Goal: Transaction & Acquisition: Purchase product/service

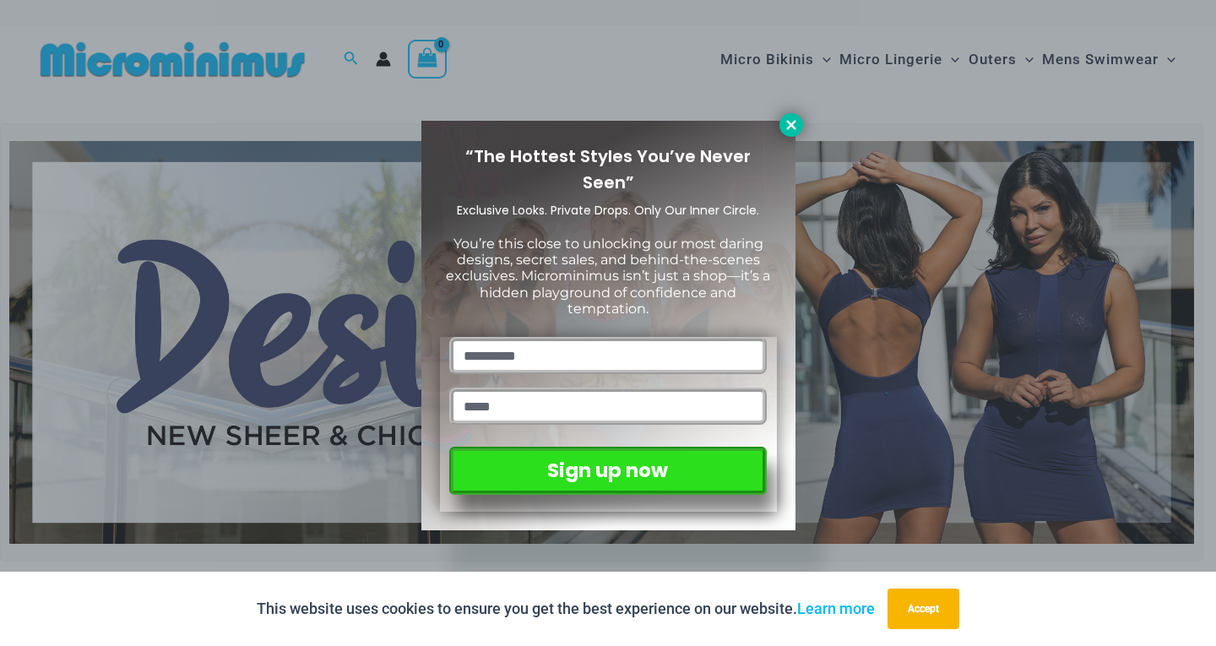
click at [790, 128] on icon at bounding box center [791, 124] width 15 height 15
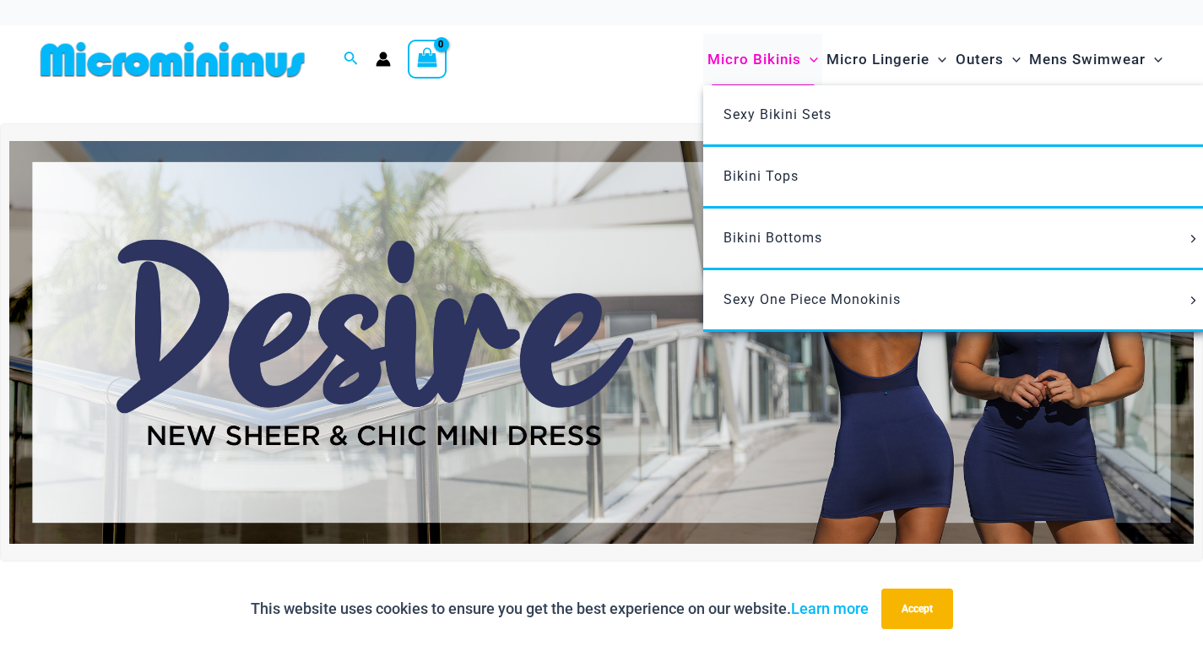
click at [772, 62] on span "Micro Bikinis" at bounding box center [755, 59] width 94 height 43
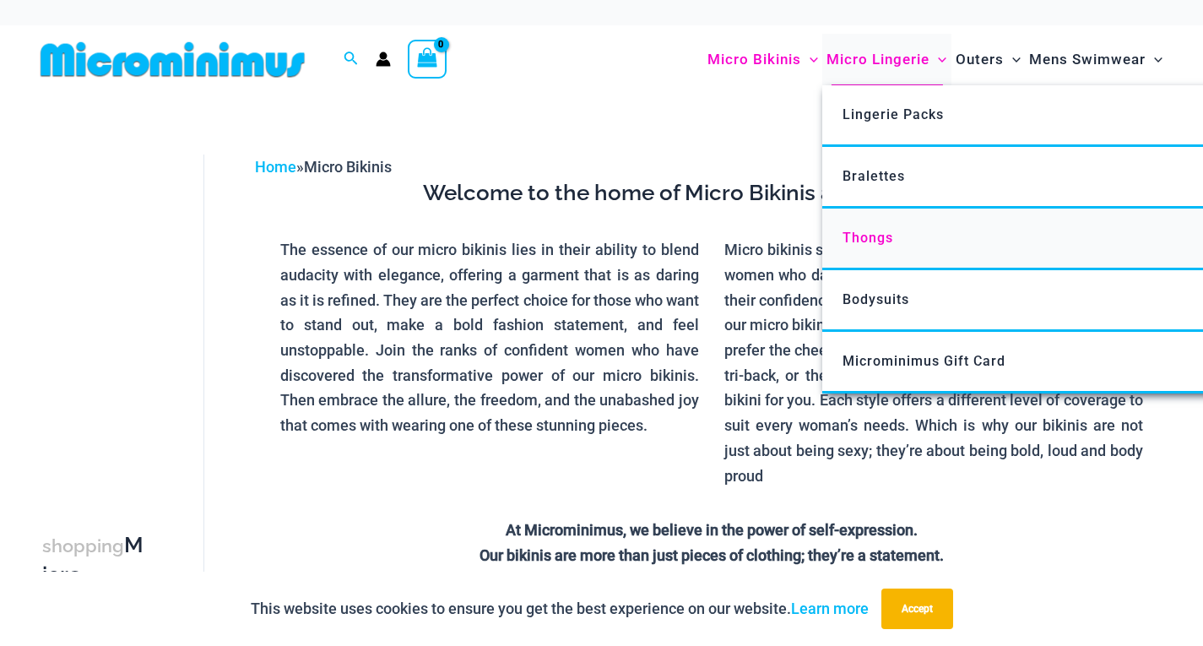
click at [865, 233] on span "Thongs" at bounding box center [868, 238] width 51 height 16
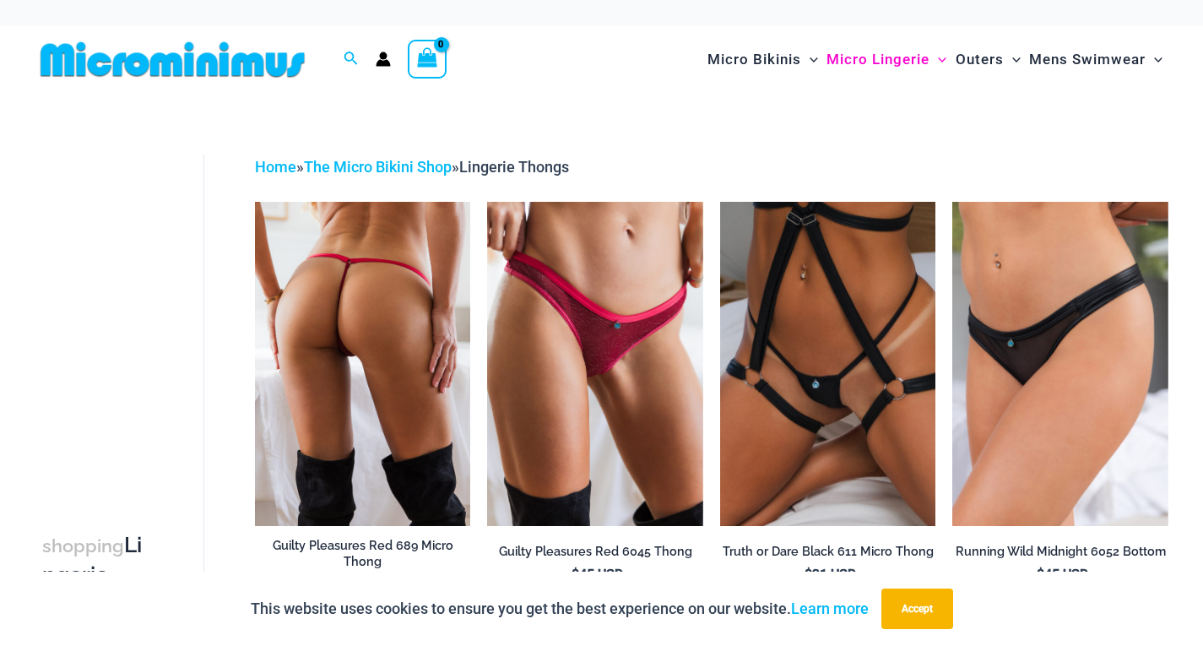
click at [370, 361] on img at bounding box center [363, 363] width 216 height 323
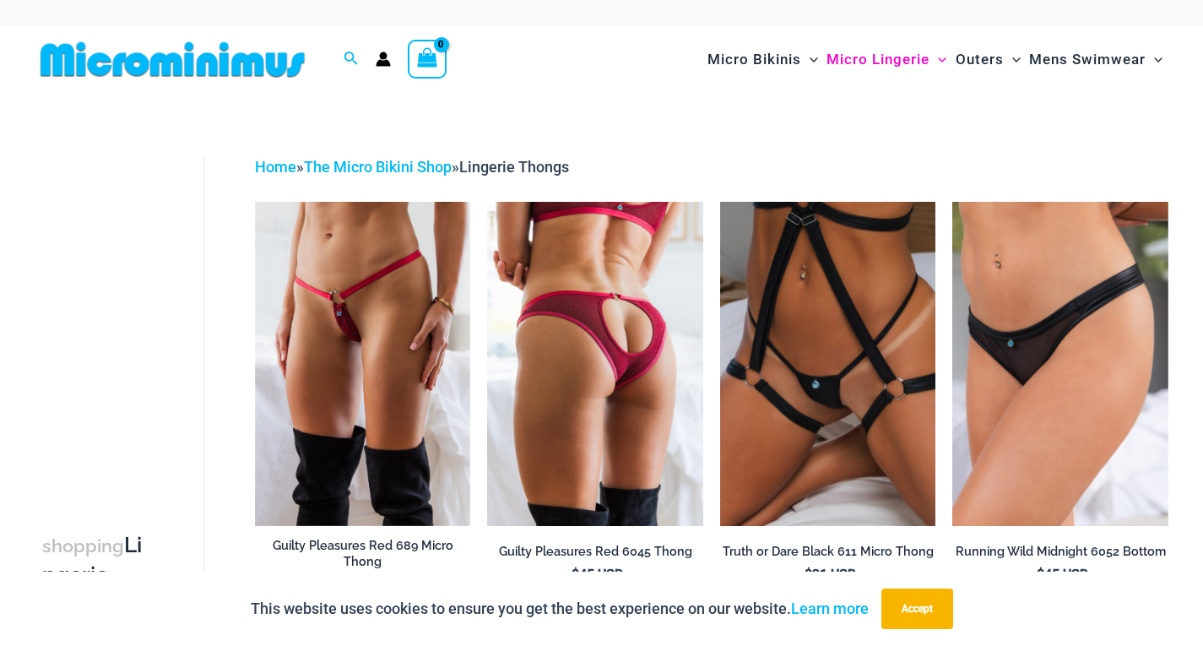
click at [624, 386] on img at bounding box center [595, 363] width 216 height 323
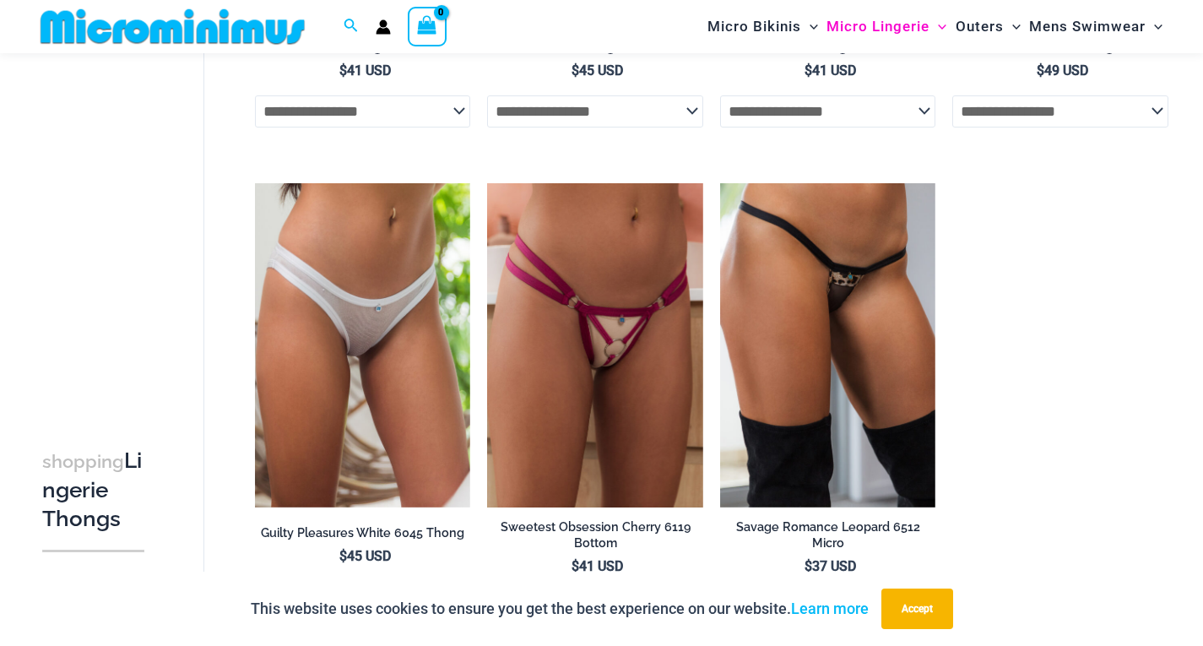
scroll to position [1482, 0]
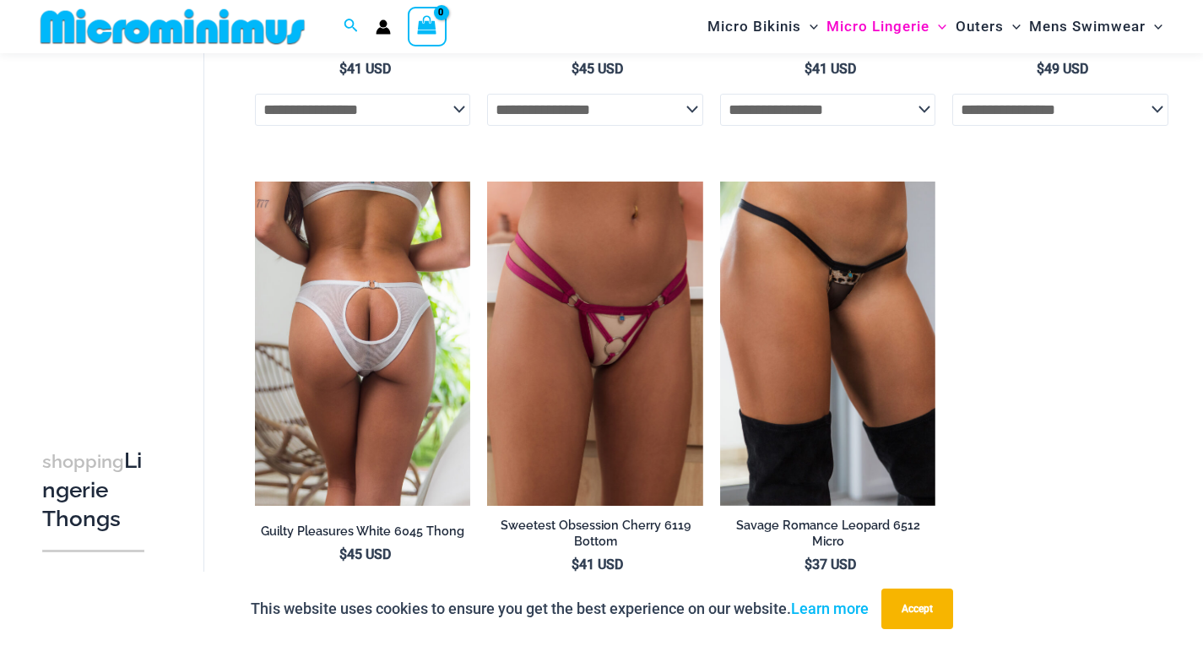
click at [348, 341] on img at bounding box center [363, 343] width 216 height 323
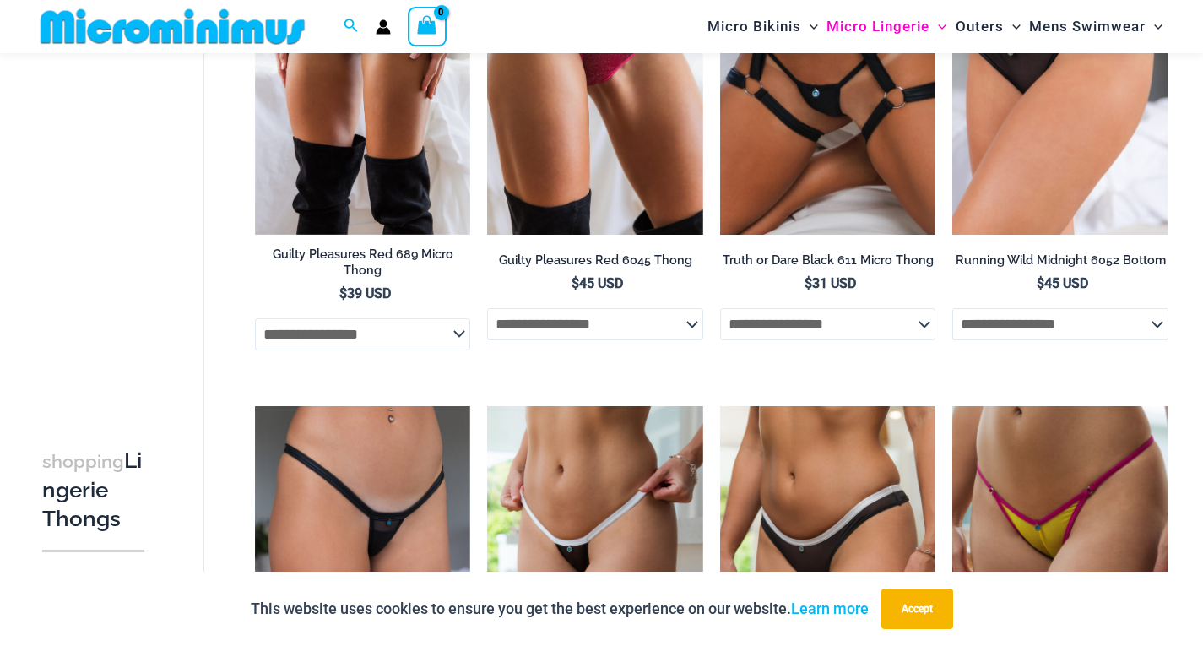
scroll to position [0, 0]
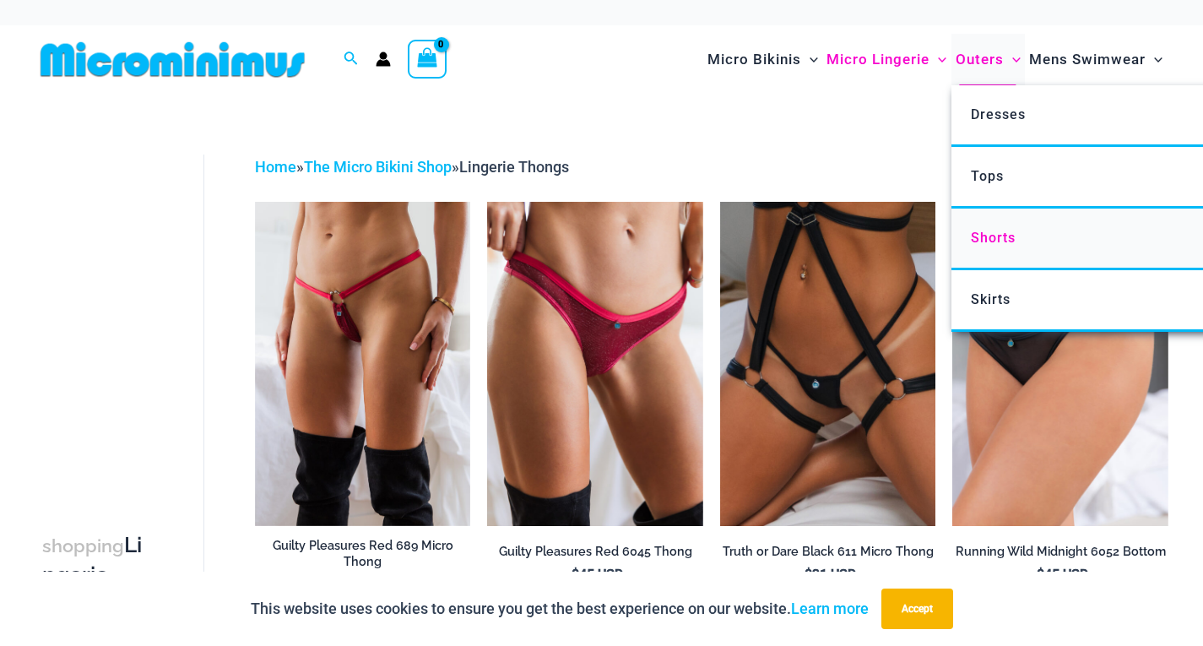
click at [998, 245] on span "Shorts" at bounding box center [993, 238] width 45 height 16
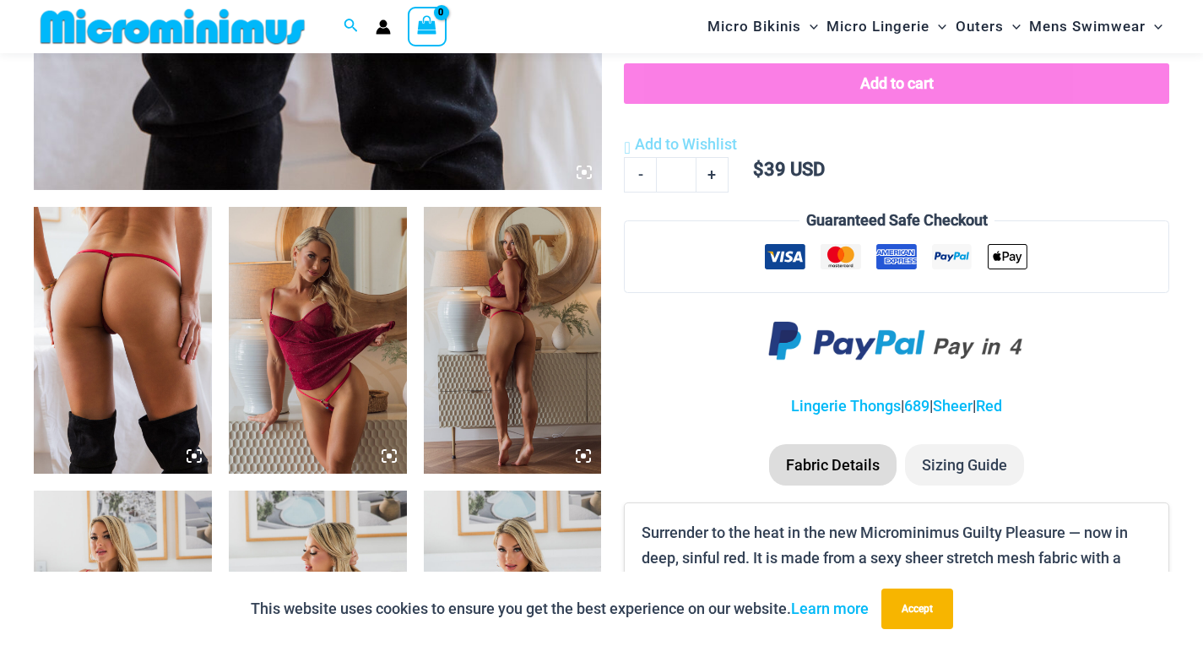
scroll to position [817, 0]
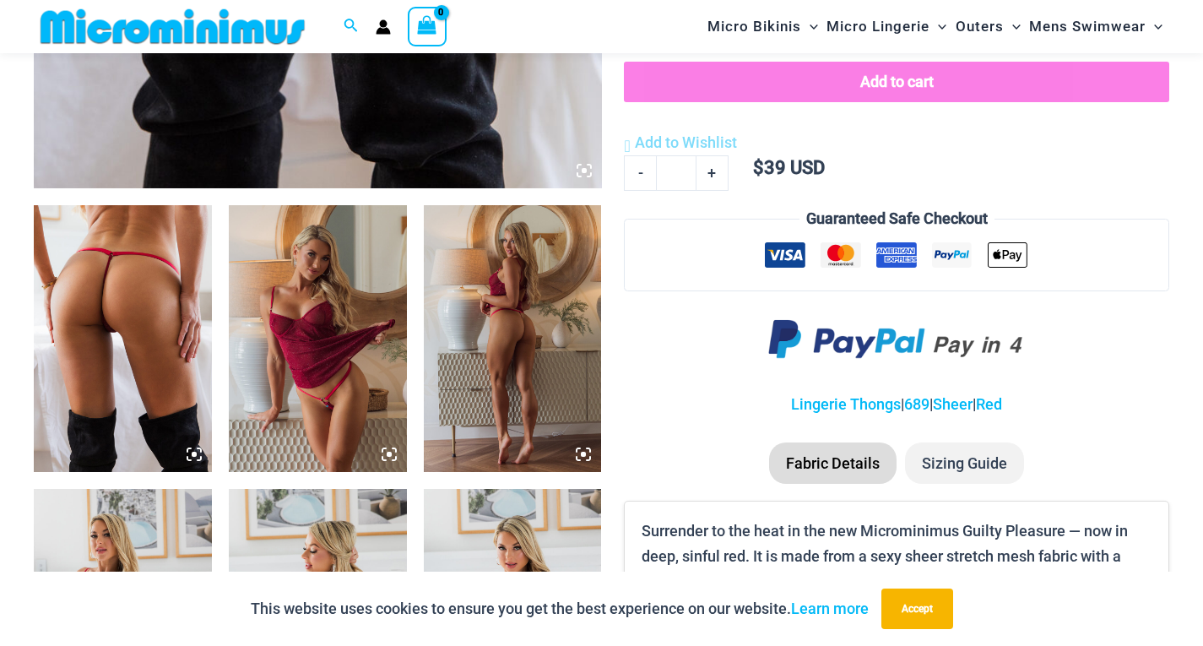
click at [135, 315] on img at bounding box center [123, 338] width 178 height 267
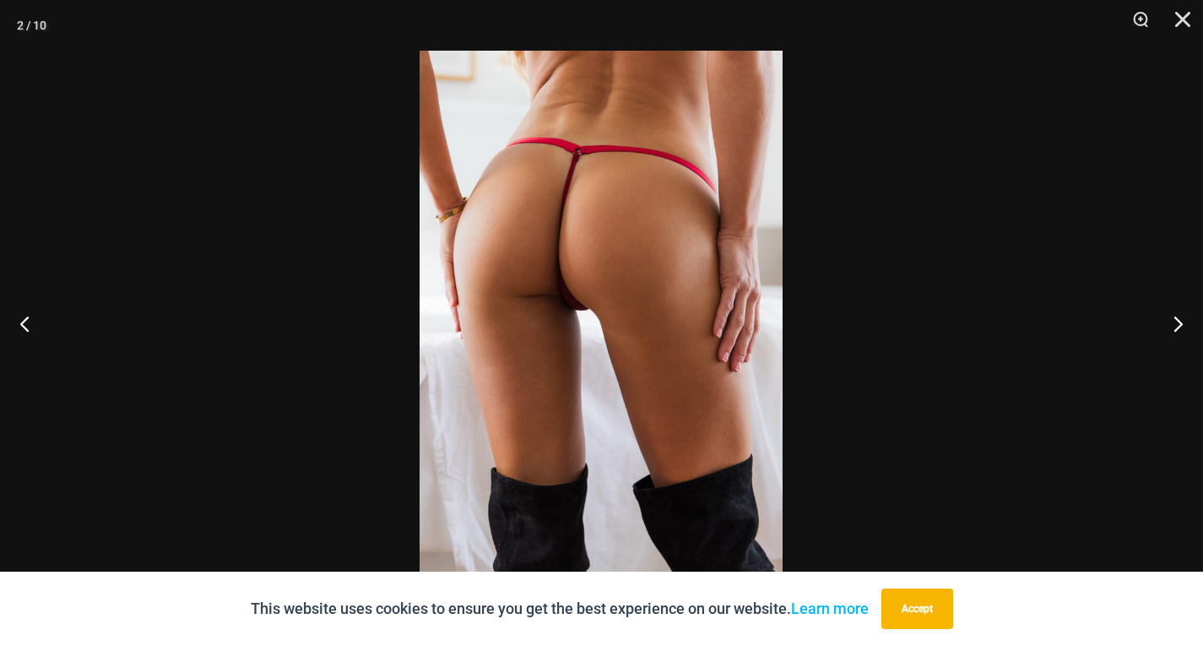
click at [577, 305] on img at bounding box center [601, 323] width 363 height 545
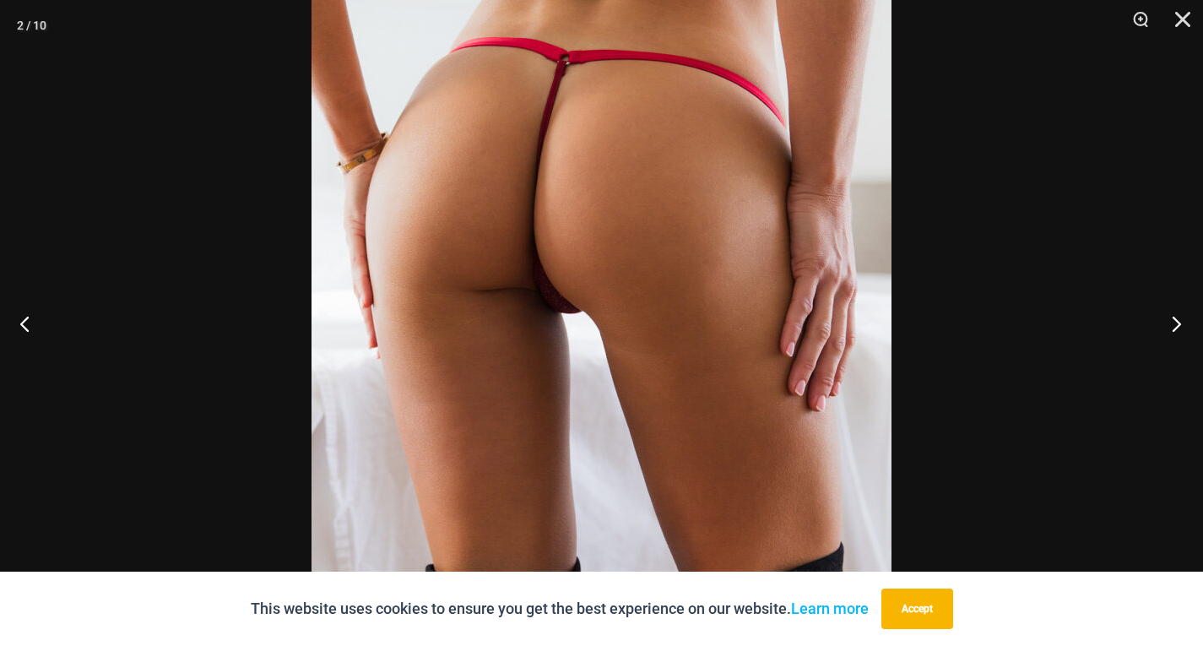
click at [1174, 321] on button "Next" at bounding box center [1171, 323] width 63 height 84
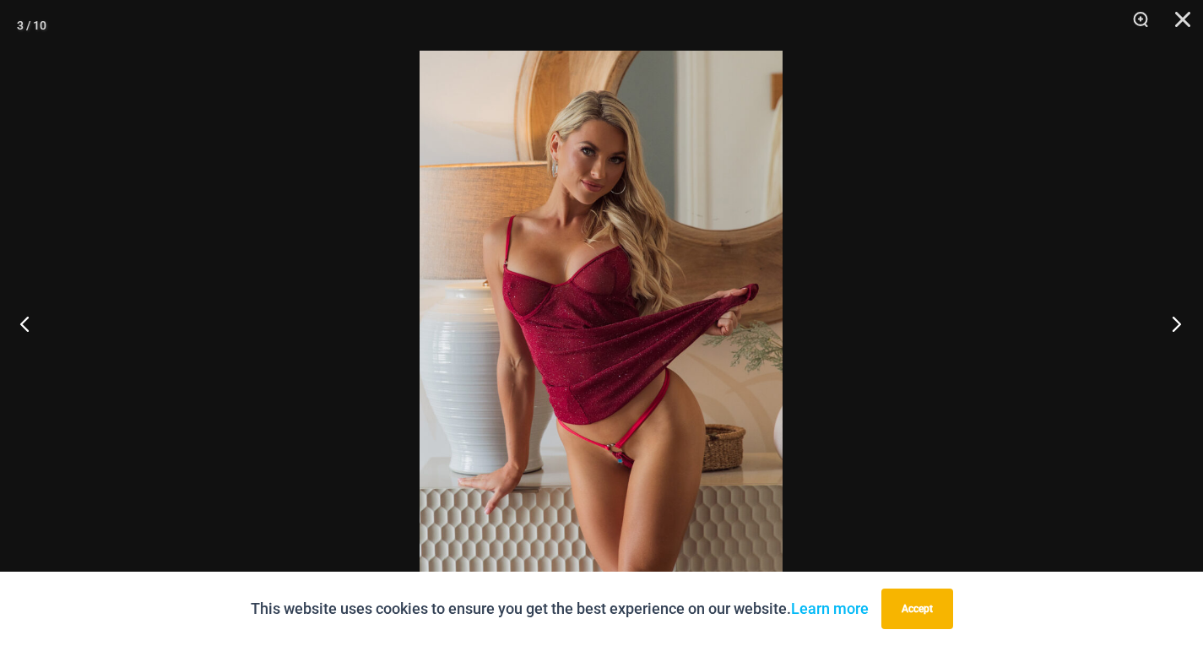
click at [1174, 321] on button "Next" at bounding box center [1171, 323] width 63 height 84
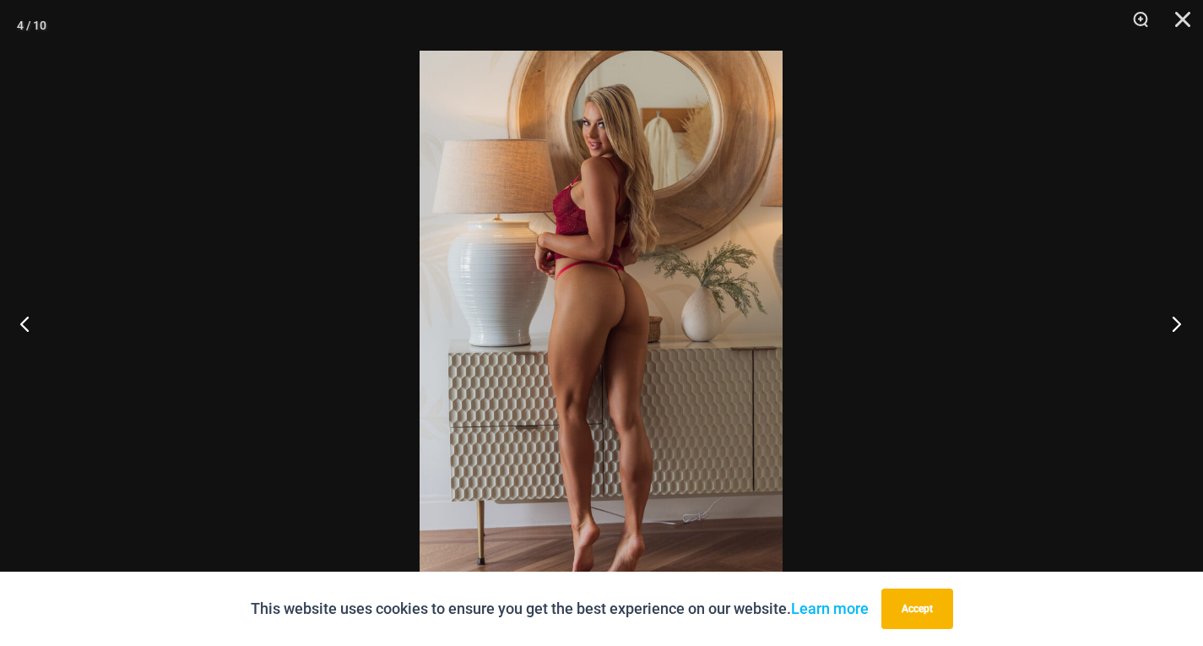
click at [1174, 321] on button "Next" at bounding box center [1171, 323] width 63 height 84
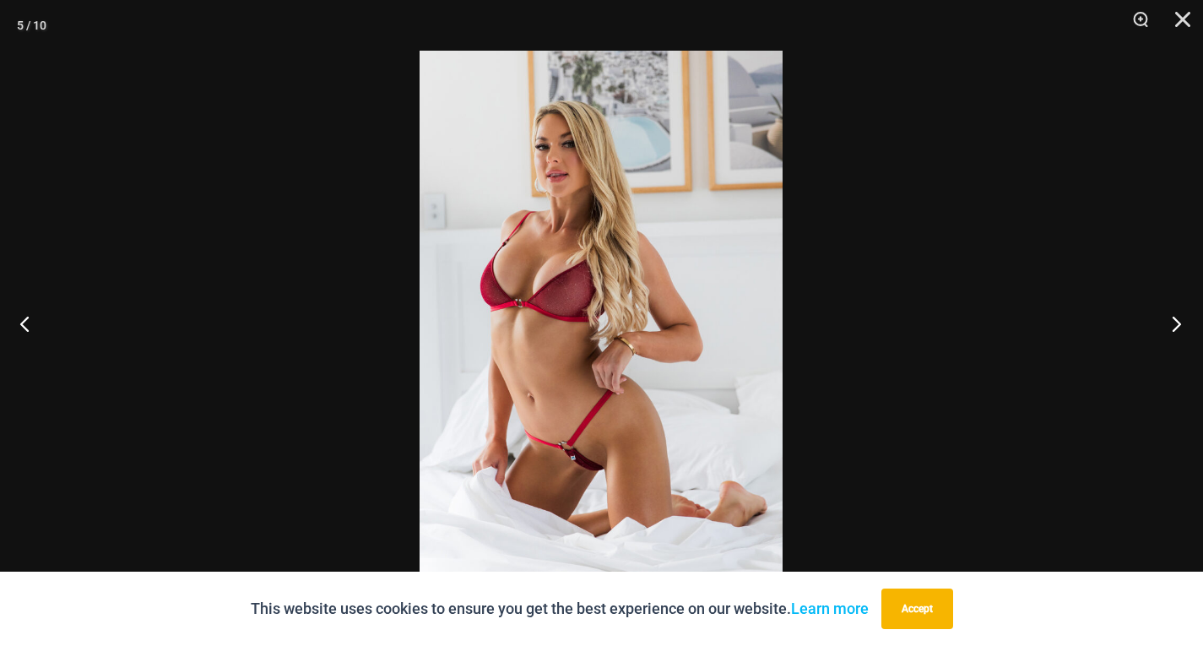
click at [1174, 321] on button "Next" at bounding box center [1171, 323] width 63 height 84
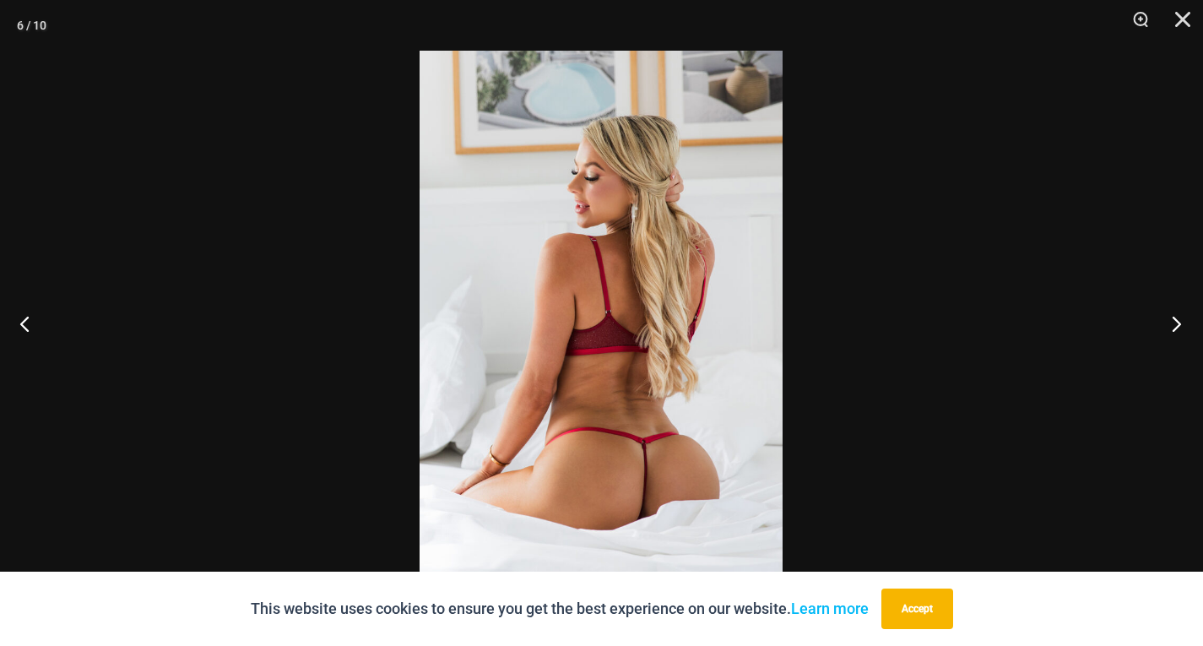
click at [1174, 321] on button "Next" at bounding box center [1171, 323] width 63 height 84
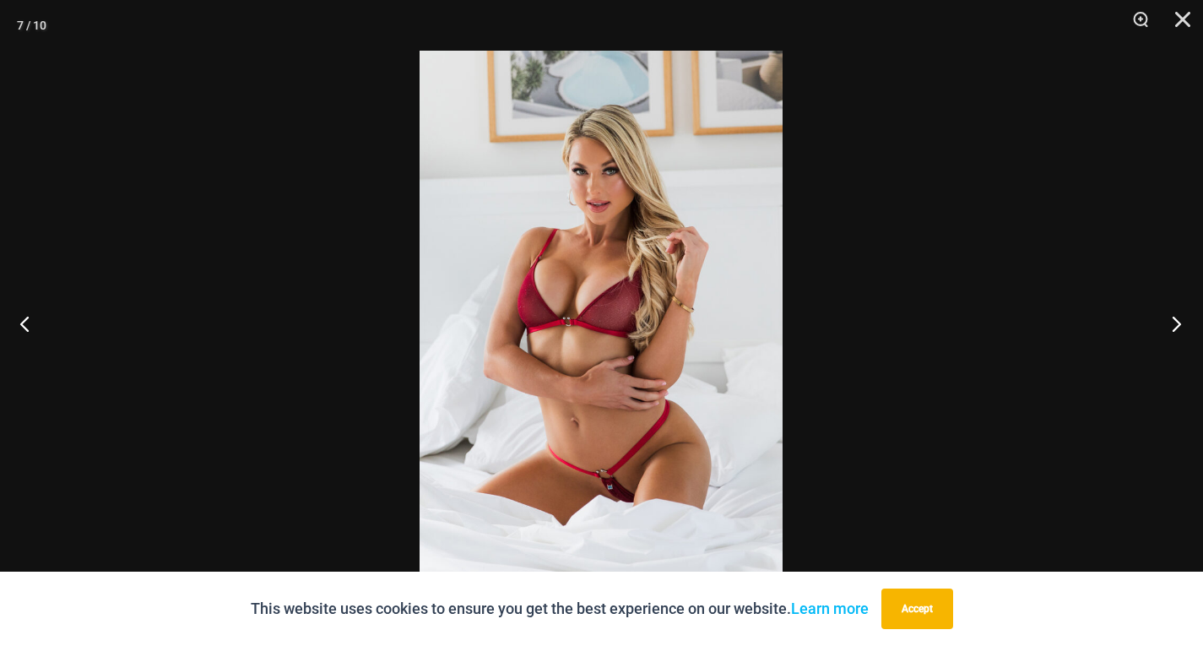
click at [1174, 321] on button "Next" at bounding box center [1171, 323] width 63 height 84
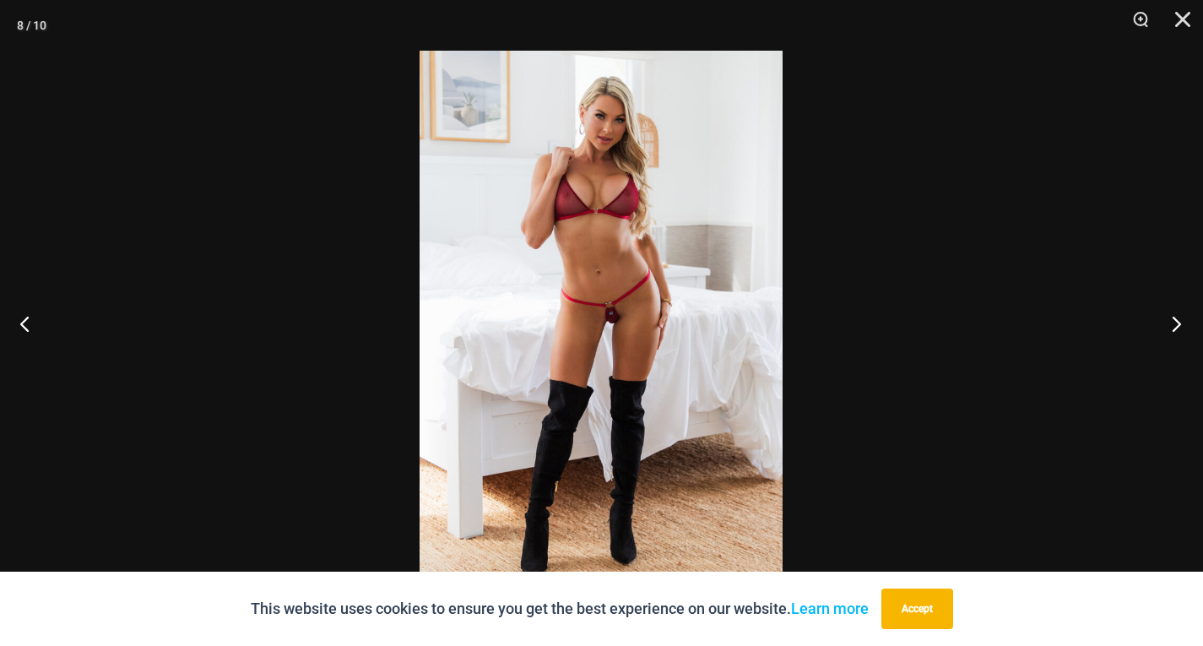
click at [1174, 321] on button "Next" at bounding box center [1171, 323] width 63 height 84
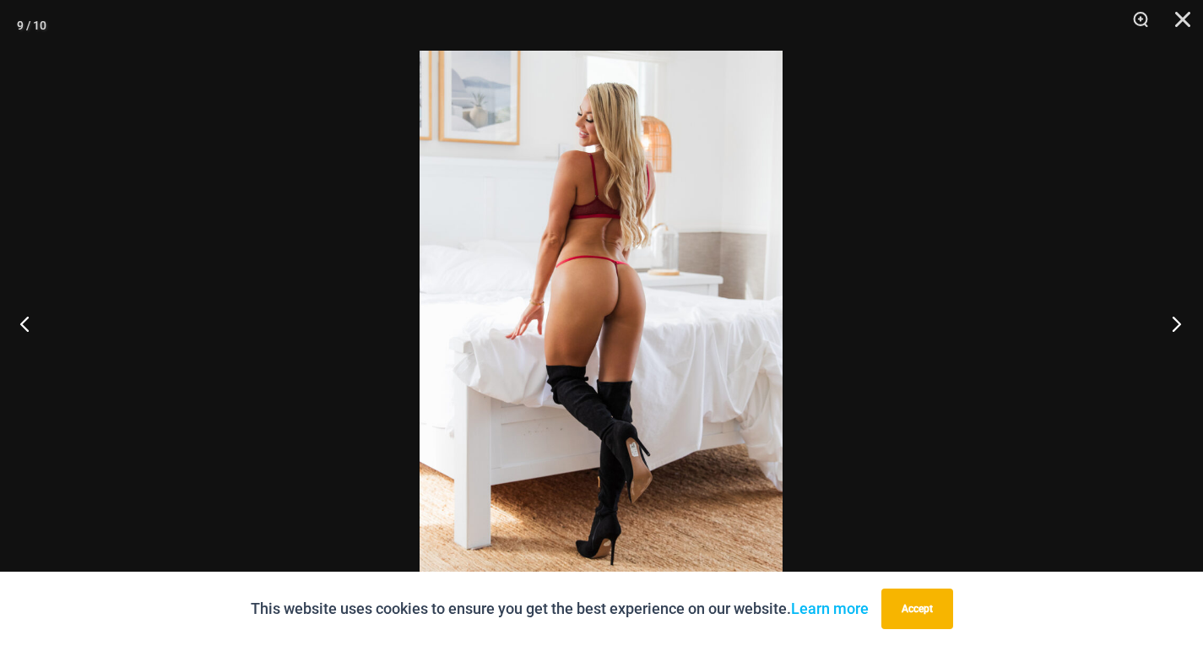
click at [1174, 321] on button "Next" at bounding box center [1171, 323] width 63 height 84
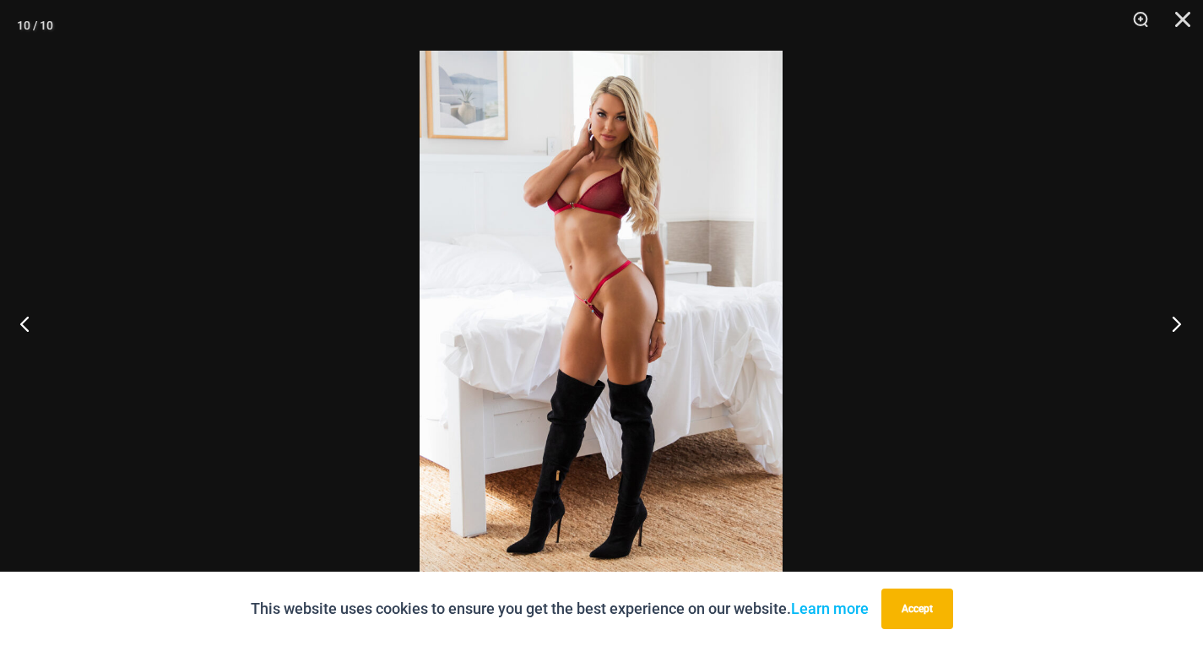
click at [1174, 321] on button "Next" at bounding box center [1171, 323] width 63 height 84
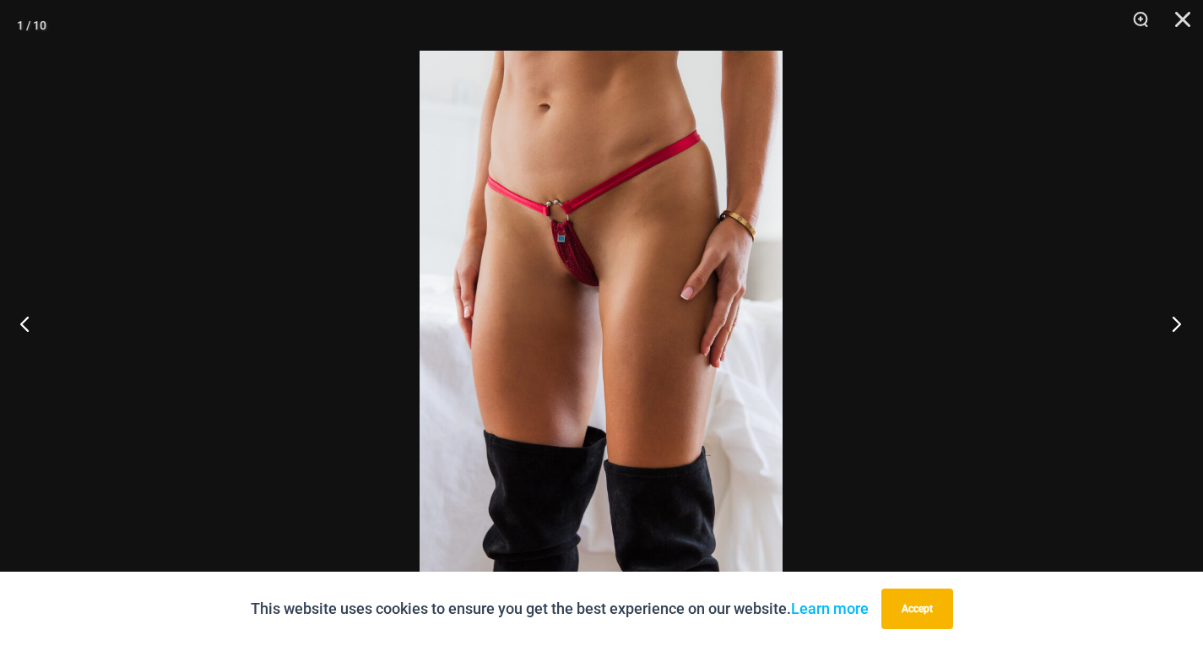
click at [1174, 321] on button "Next" at bounding box center [1171, 323] width 63 height 84
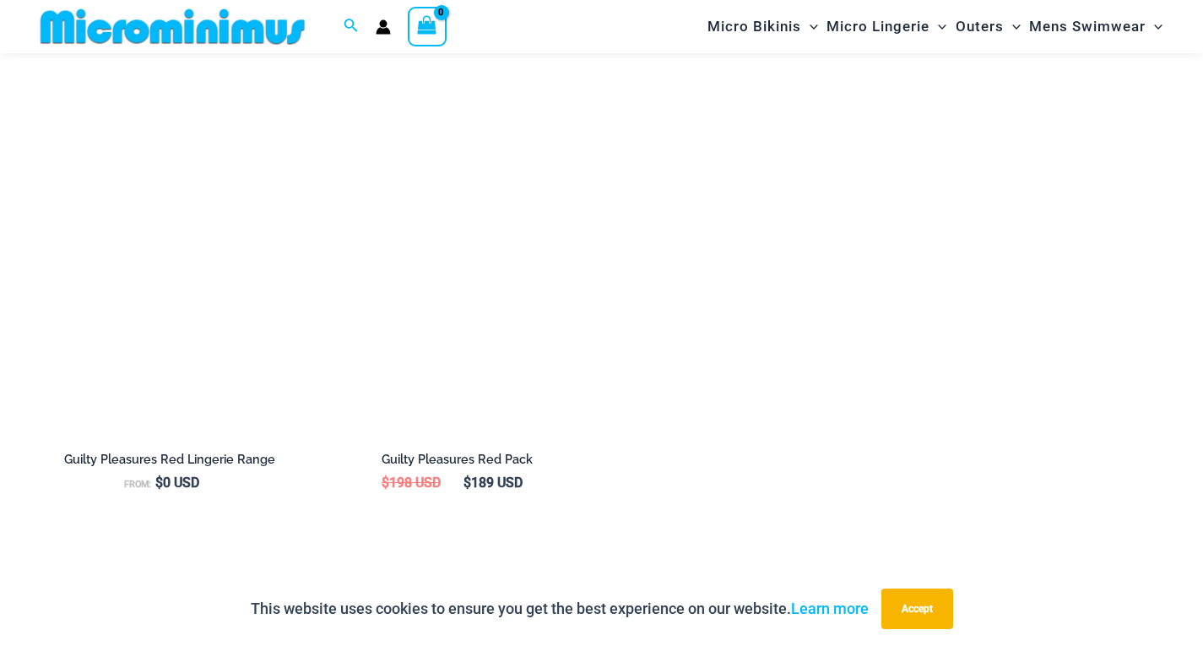
scroll to position [1902, 0]
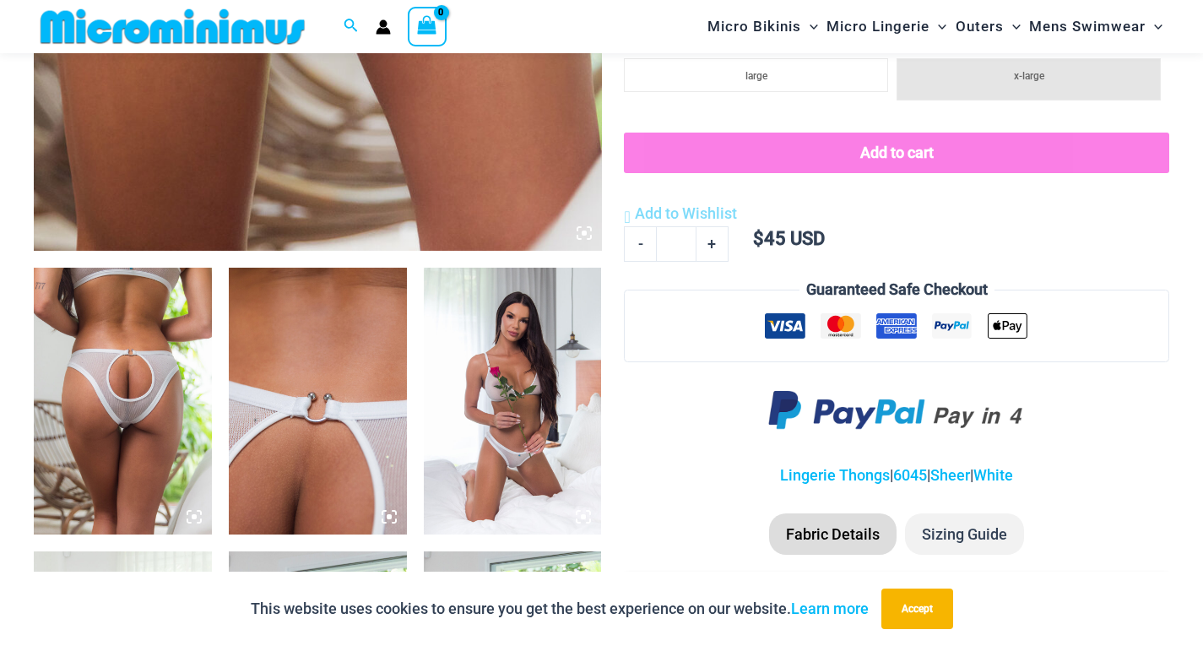
scroll to position [756, 0]
click at [138, 442] on img at bounding box center [123, 400] width 178 height 267
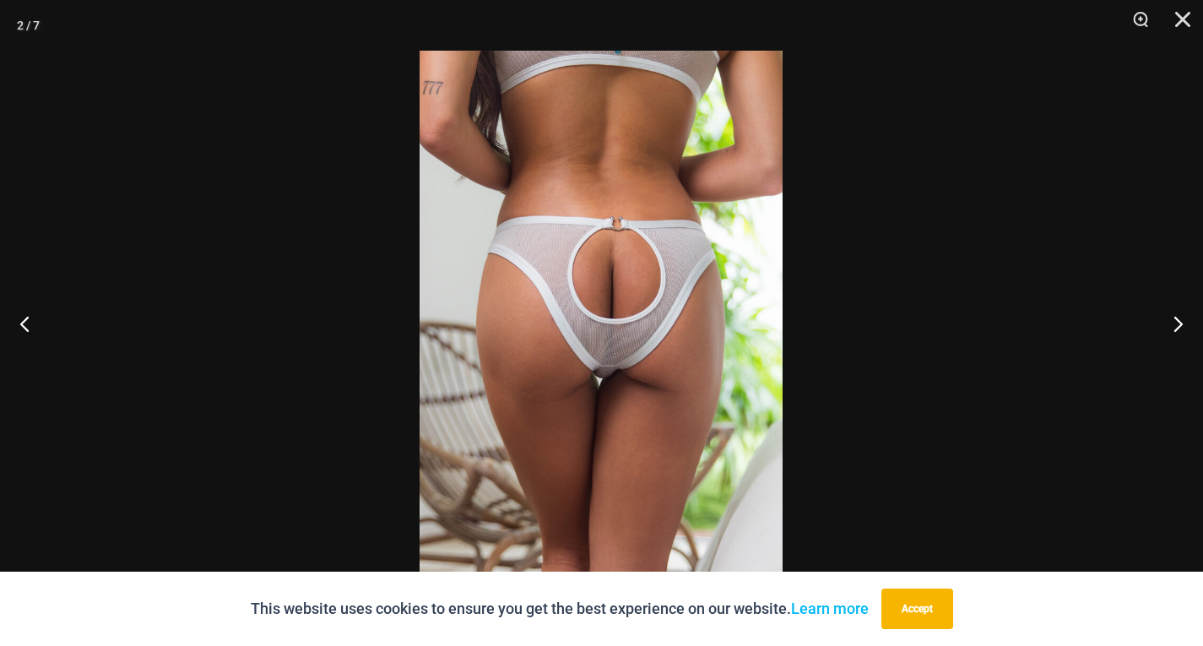
click at [601, 384] on img at bounding box center [601, 323] width 363 height 545
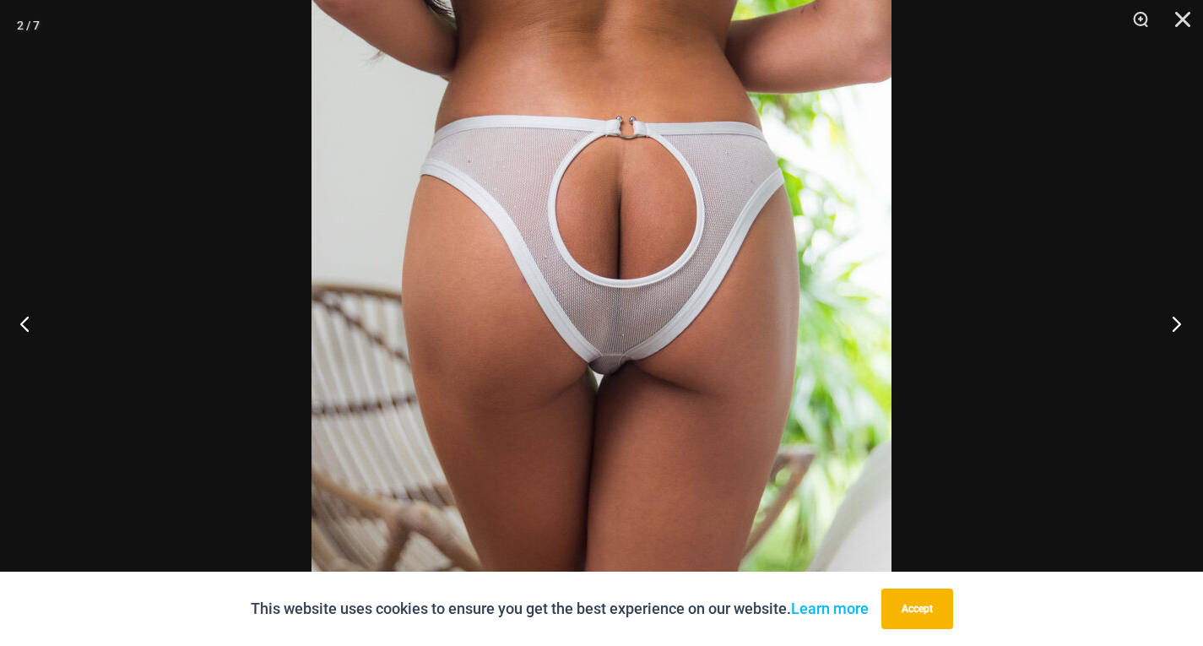
click at [1176, 329] on button "Next" at bounding box center [1171, 323] width 63 height 84
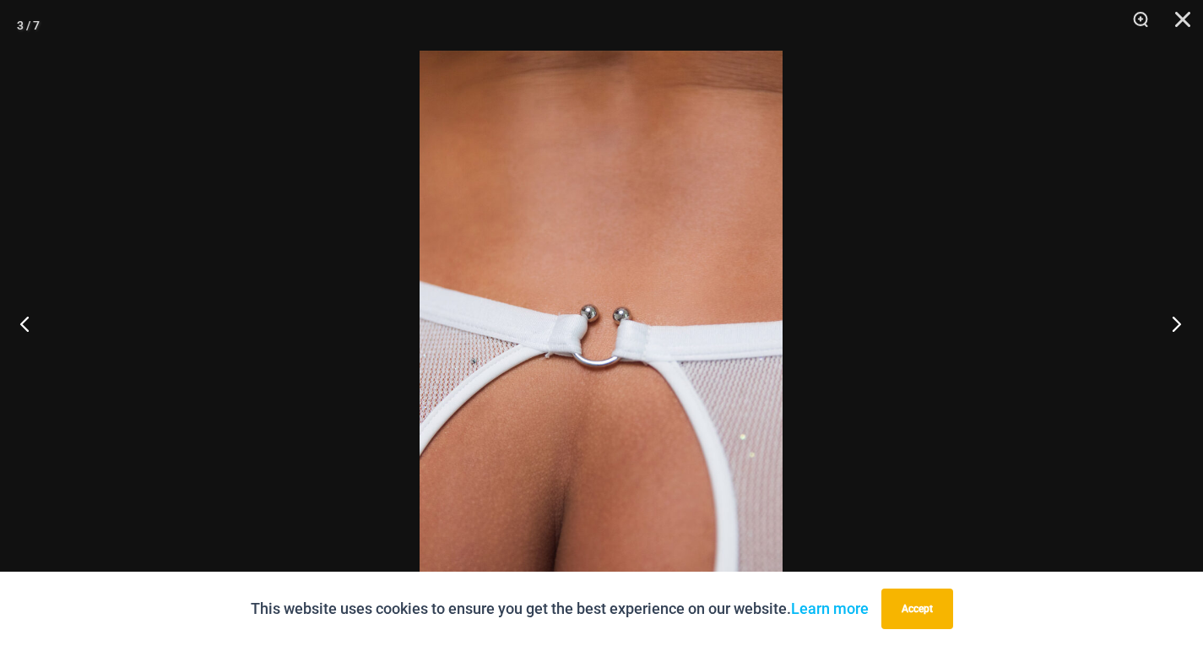
click at [1178, 323] on button "Next" at bounding box center [1171, 323] width 63 height 84
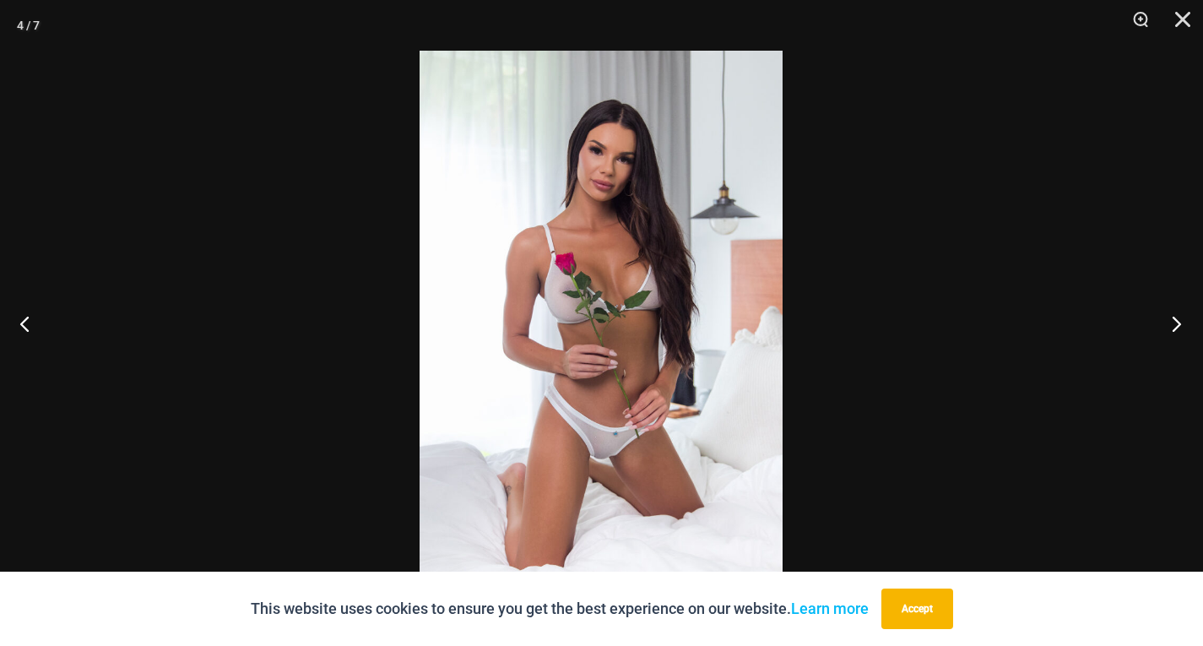
click at [1178, 323] on button "Next" at bounding box center [1171, 323] width 63 height 84
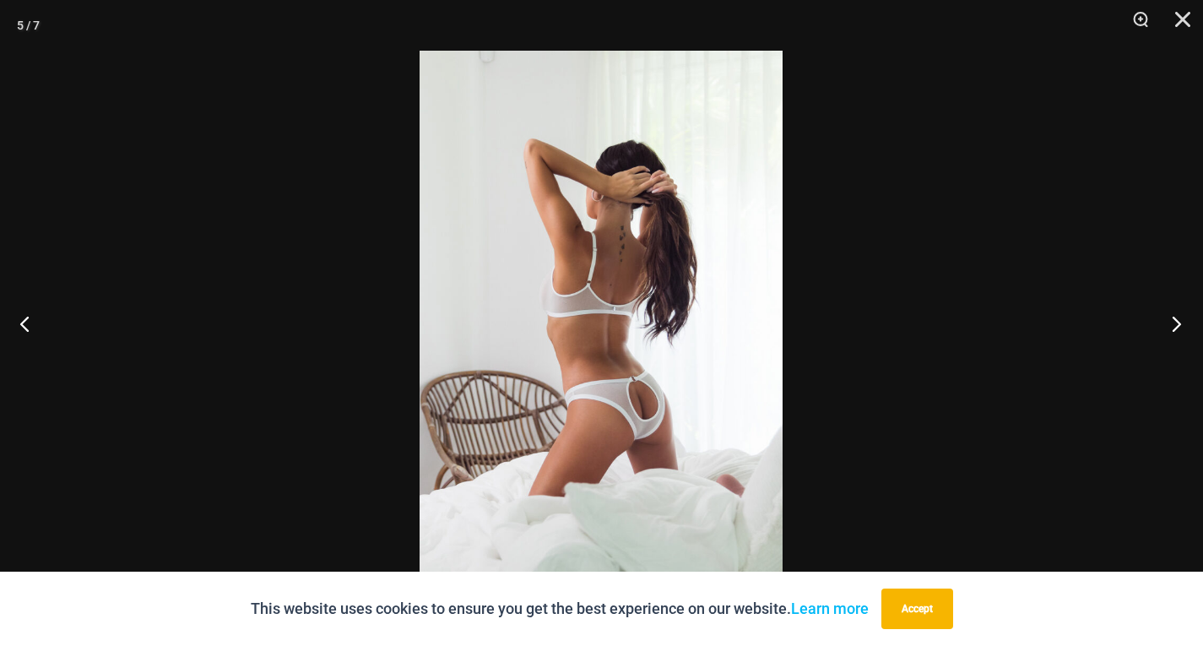
click at [1178, 323] on button "Next" at bounding box center [1171, 323] width 63 height 84
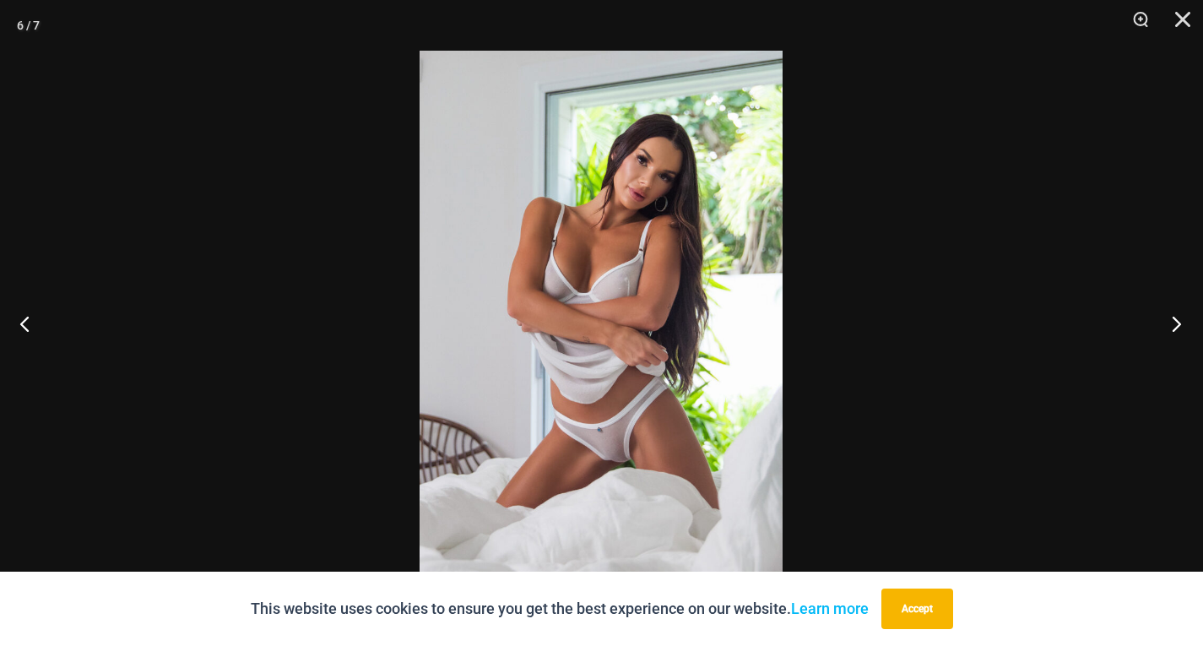
click at [1178, 323] on button "Next" at bounding box center [1171, 323] width 63 height 84
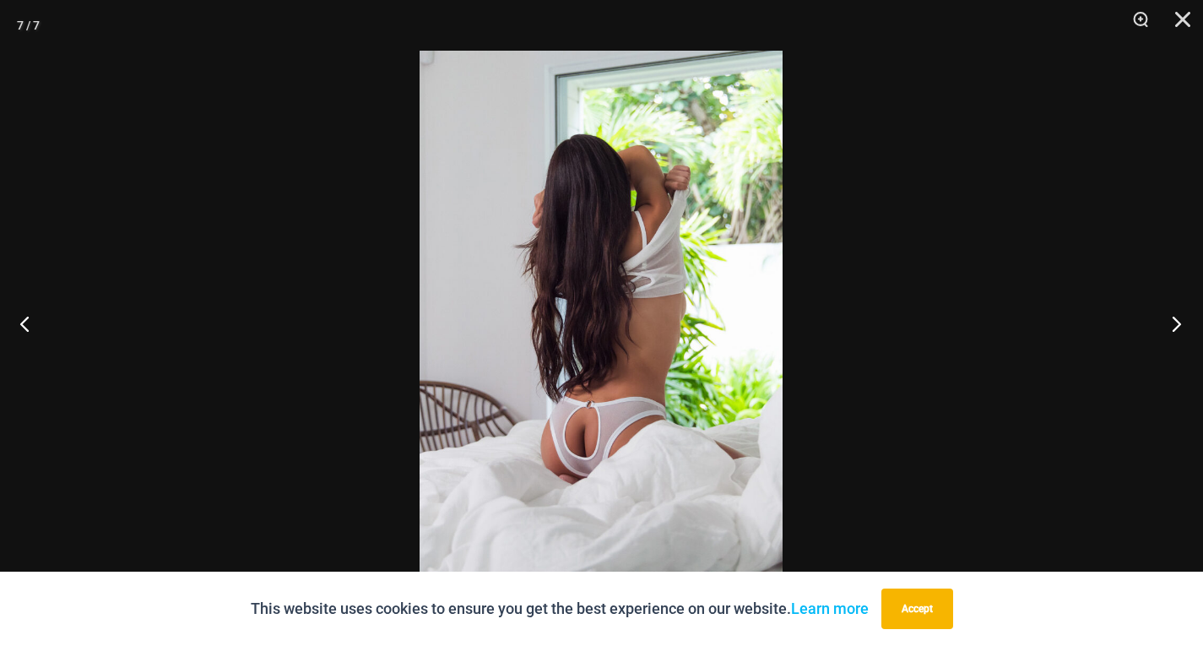
click at [1178, 323] on button "Next" at bounding box center [1171, 323] width 63 height 84
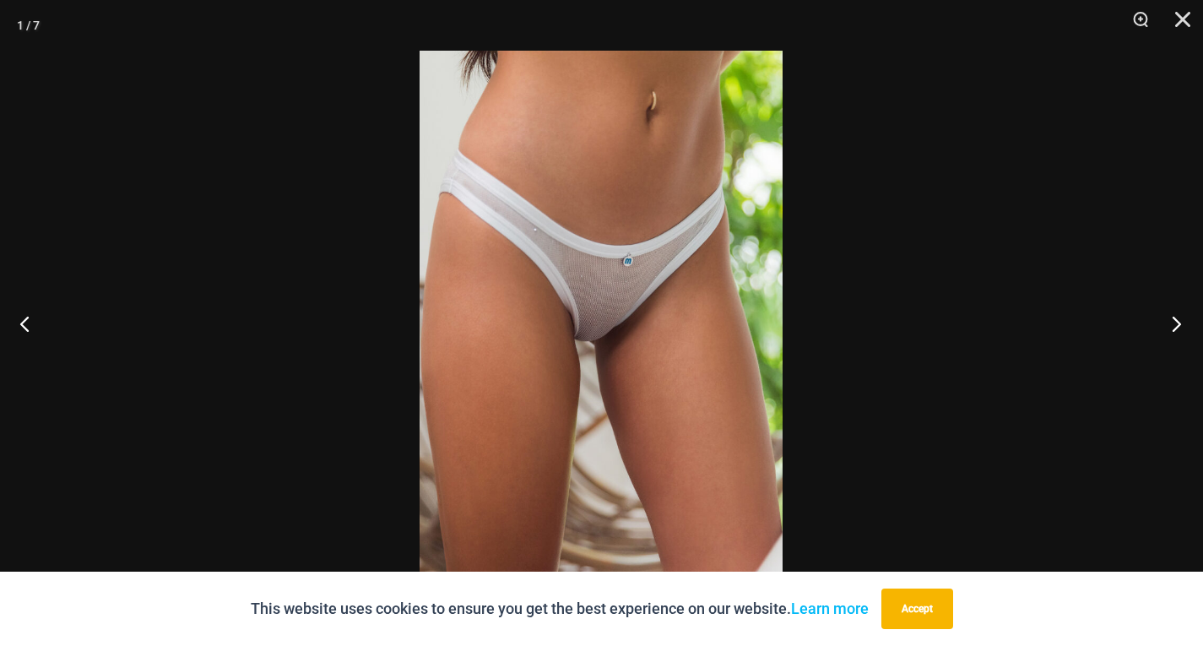
click at [1178, 323] on button "Next" at bounding box center [1171, 323] width 63 height 84
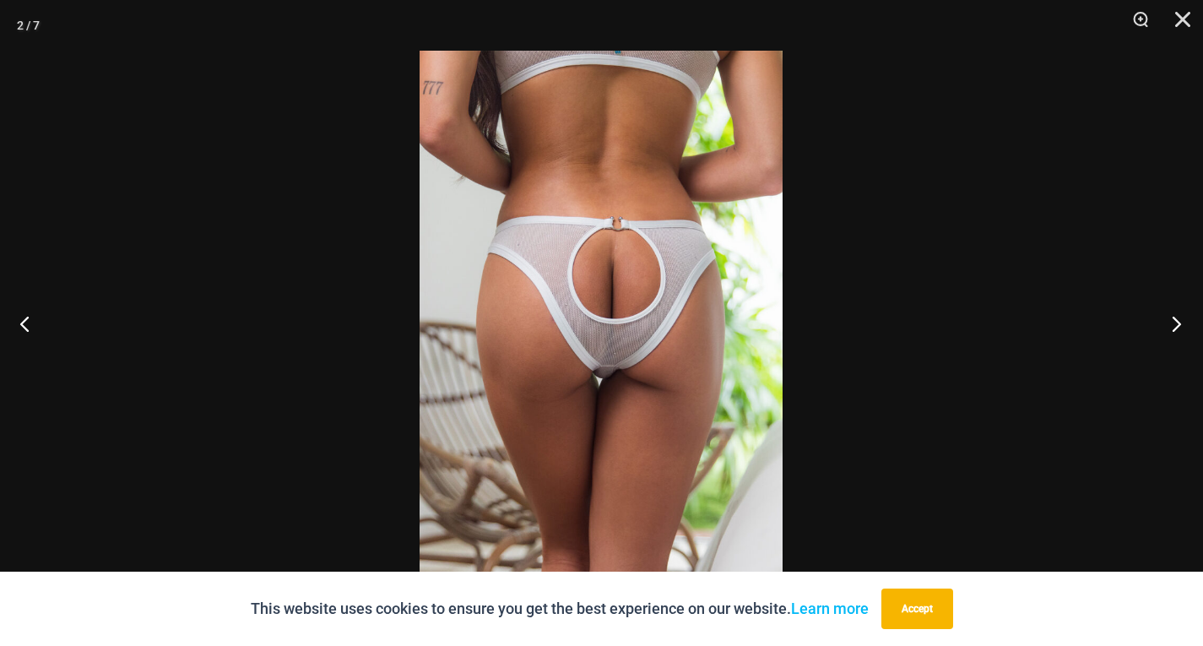
click at [1178, 323] on button "Next" at bounding box center [1171, 323] width 63 height 84
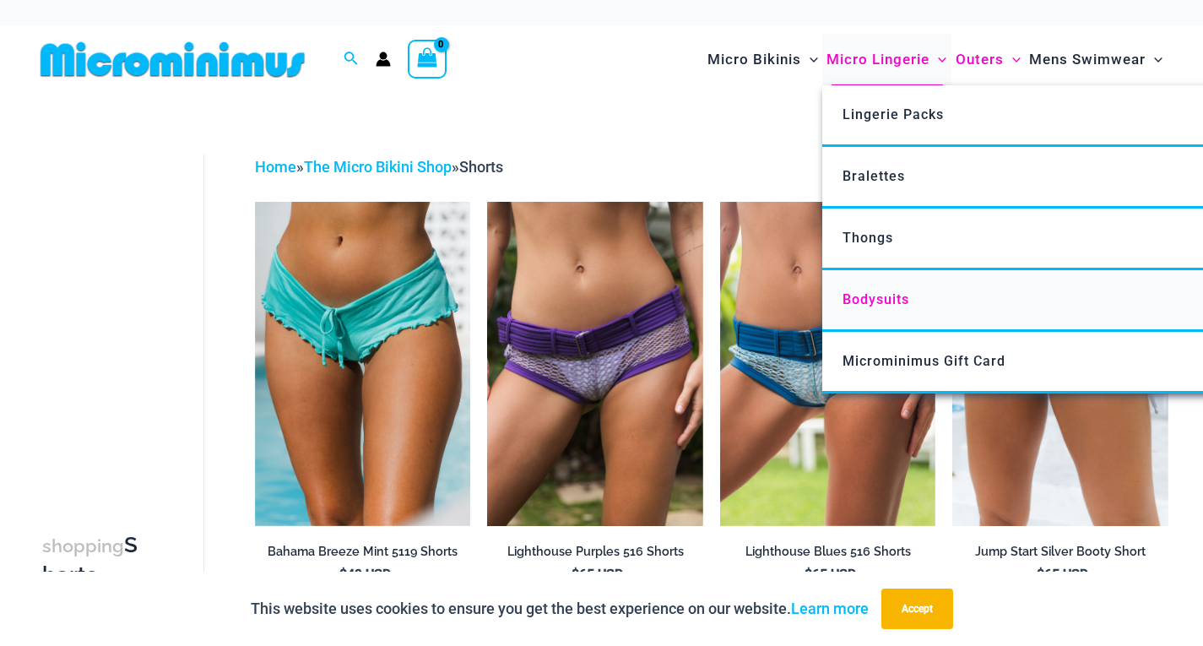
click at [871, 301] on span "Bodysuits" at bounding box center [876, 299] width 67 height 16
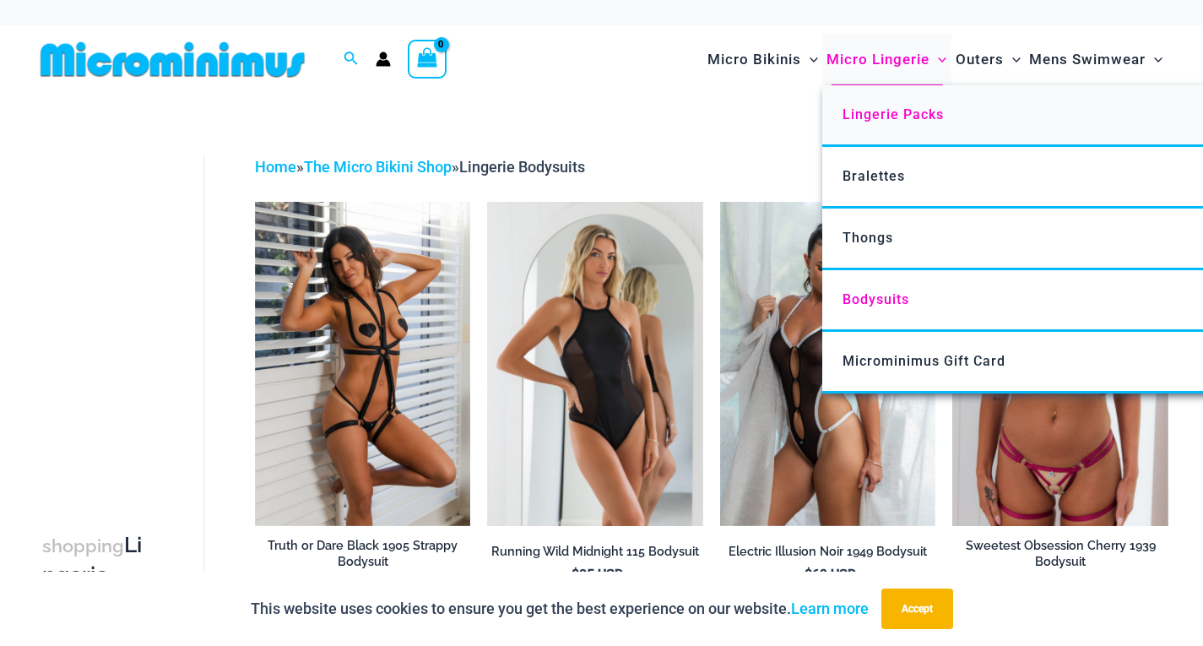
click at [883, 115] on span "Lingerie Packs" at bounding box center [893, 114] width 101 height 16
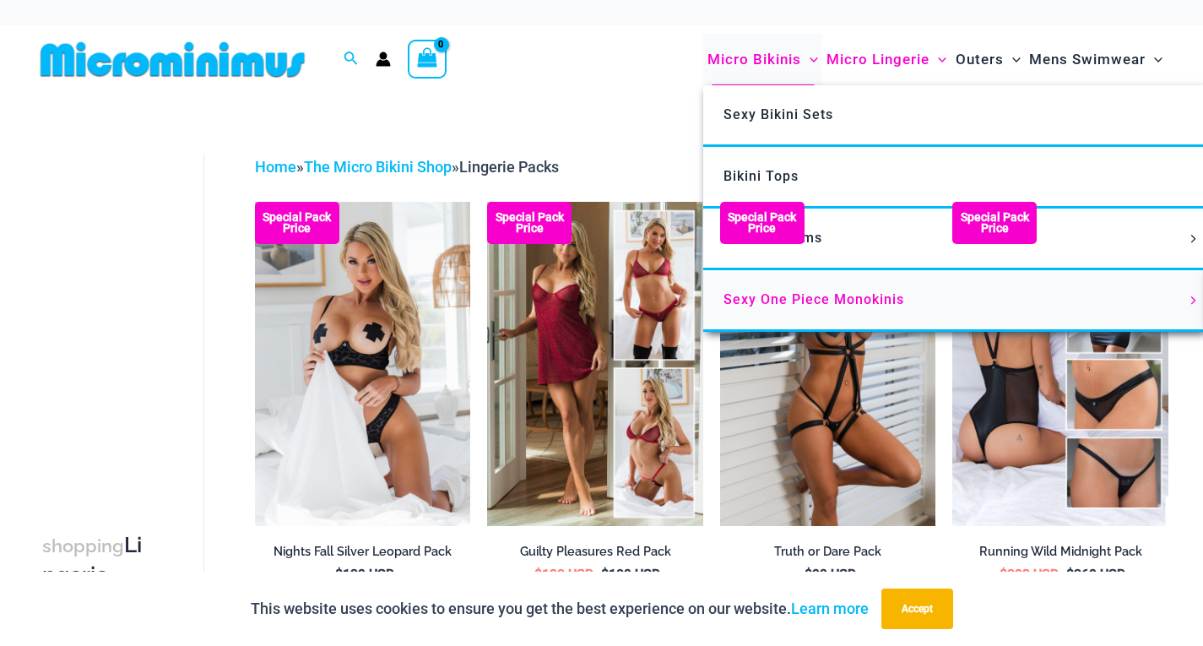
click at [808, 308] on link "Sexy One Piece Monokinis" at bounding box center [954, 301] width 502 height 62
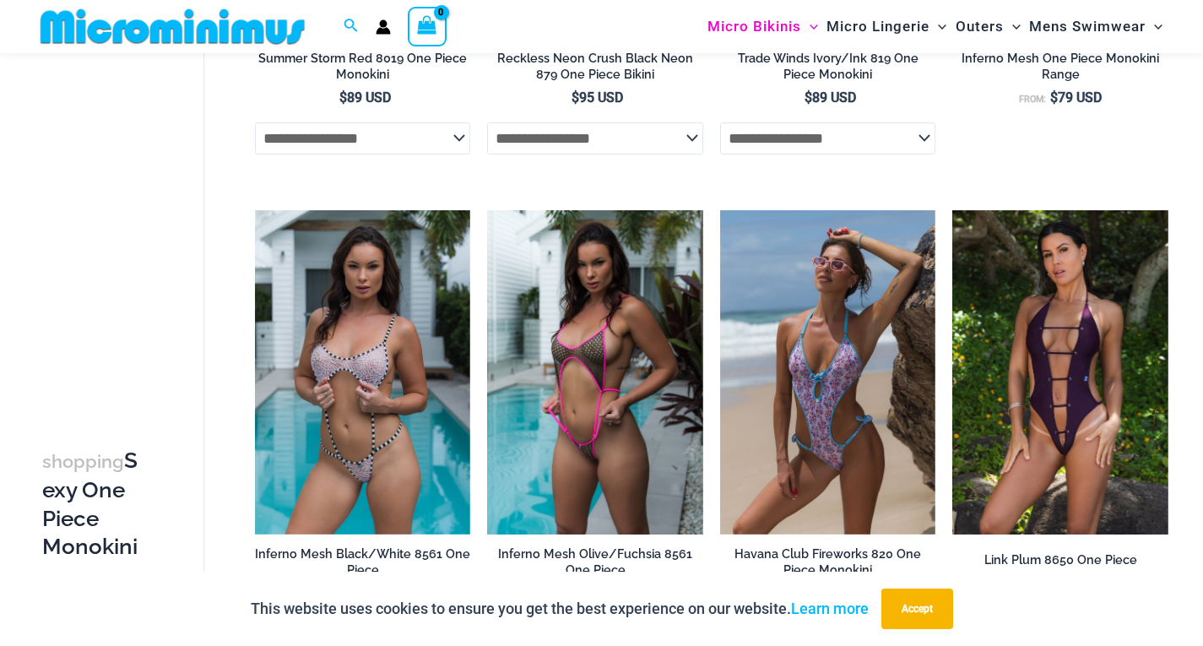
scroll to position [968, 0]
